Goal: Communication & Community: Answer question/provide support

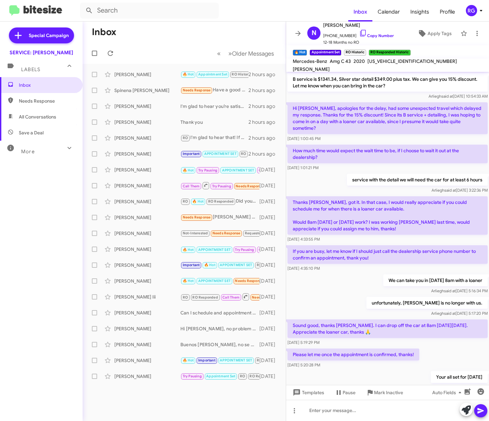
scroll to position [259, 0]
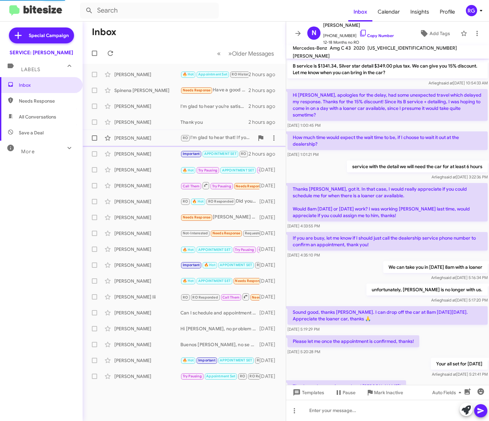
scroll to position [272, 0]
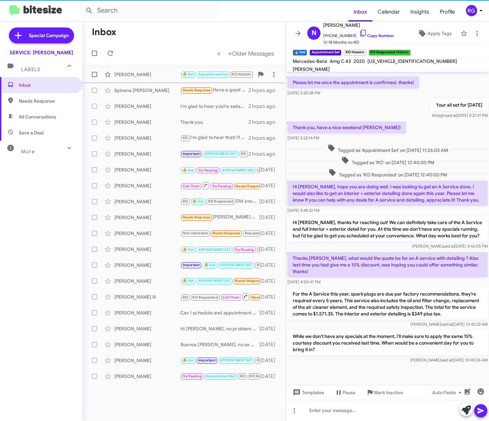
click at [142, 75] on div "[PERSON_NAME]" at bounding box center [147, 74] width 66 height 7
click at [148, 97] on div "Spinena [PERSON_NAME] Needs Response Have a good day Sir ! 2 hours ago" at bounding box center [184, 90] width 193 height 13
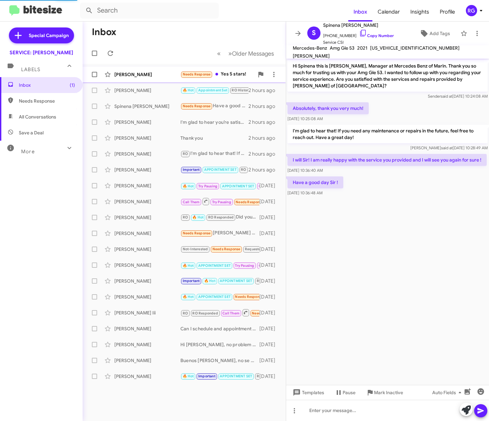
click at [155, 75] on div "Reid Menge" at bounding box center [147, 74] width 66 height 7
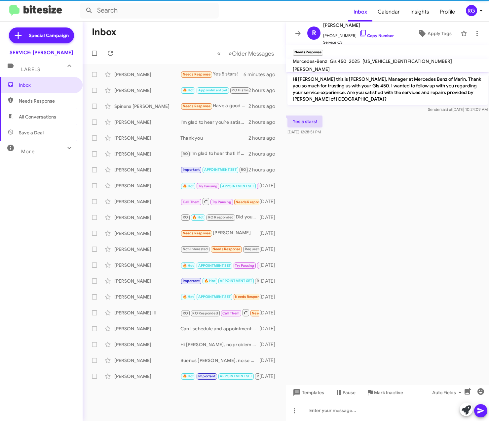
drag, startPoint x: 467, startPoint y: 379, endPoint x: 467, endPoint y: 388, distance: 9.3
click at [473, 381] on cdk-virtual-scroll-viewport "Hi Reid this is Omar Ibrahimi, Manager at Mercedes Benz of Marin. Thank you so …" at bounding box center [387, 228] width 203 height 313
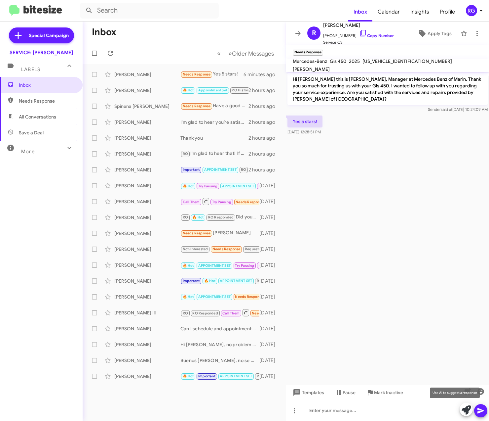
click at [470, 410] on icon at bounding box center [466, 409] width 9 height 9
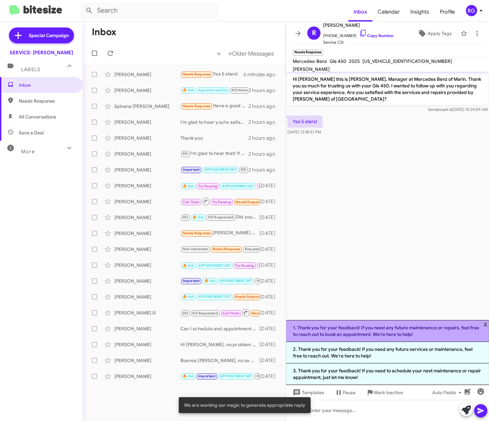
click at [369, 332] on li "1. Thank you for your feedback! If you need any future maintenance or repairs, …" at bounding box center [387, 331] width 203 height 22
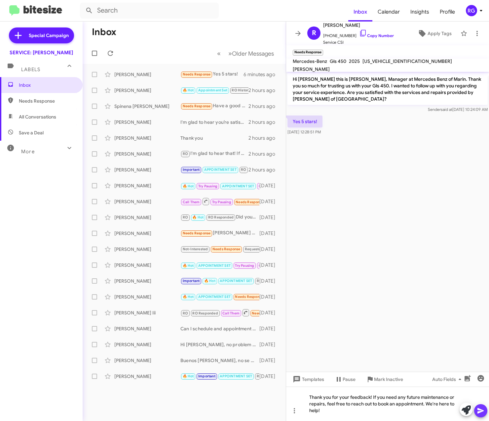
click at [484, 415] on span at bounding box center [481, 410] width 8 height 13
